Goal: Transaction & Acquisition: Purchase product/service

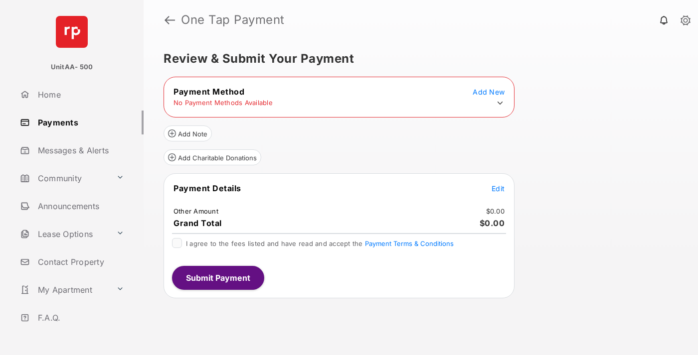
click at [500, 103] on icon at bounding box center [500, 103] width 9 height 9
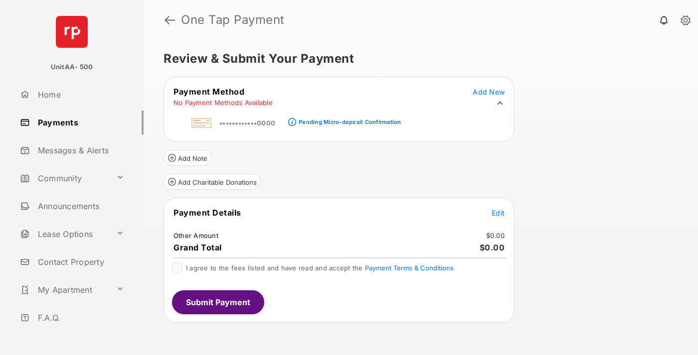
click at [348, 119] on div "Pending Micro-deposit Confirmation" at bounding box center [350, 122] width 102 height 7
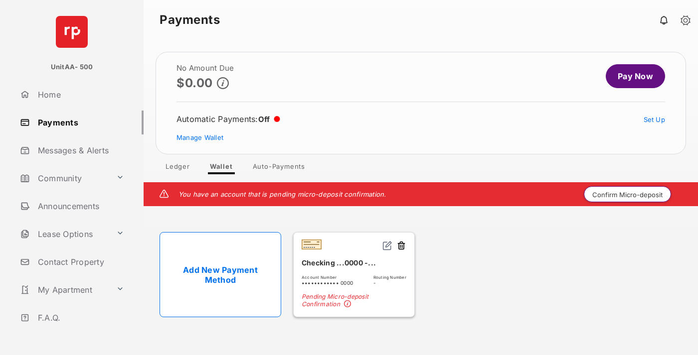
click at [628, 194] on button "Confirm Micro-deposit" at bounding box center [627, 194] width 87 height 16
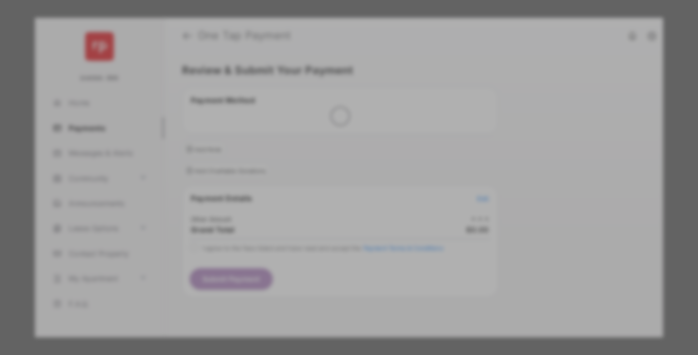
click at [331, 162] on div "Other Amount" at bounding box center [331, 168] width 162 height 17
type input "****"
click at [315, 251] on button "Save" at bounding box center [315, 263] width 50 height 24
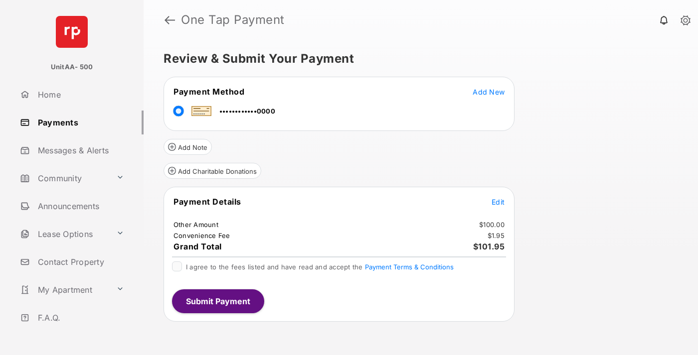
click at [498, 202] on span "Edit" at bounding box center [498, 202] width 13 height 8
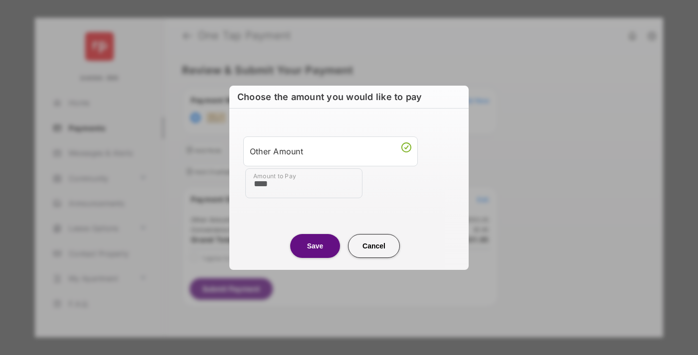
click at [315, 246] on button "Save" at bounding box center [315, 246] width 50 height 24
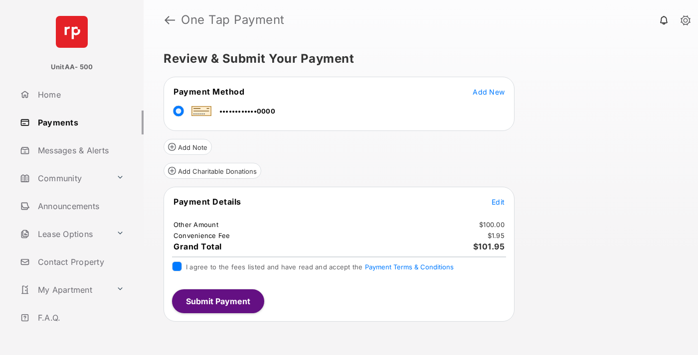
click at [217, 301] on button "Submit Payment" at bounding box center [218, 302] width 92 height 24
